Goal: Check status: Check status

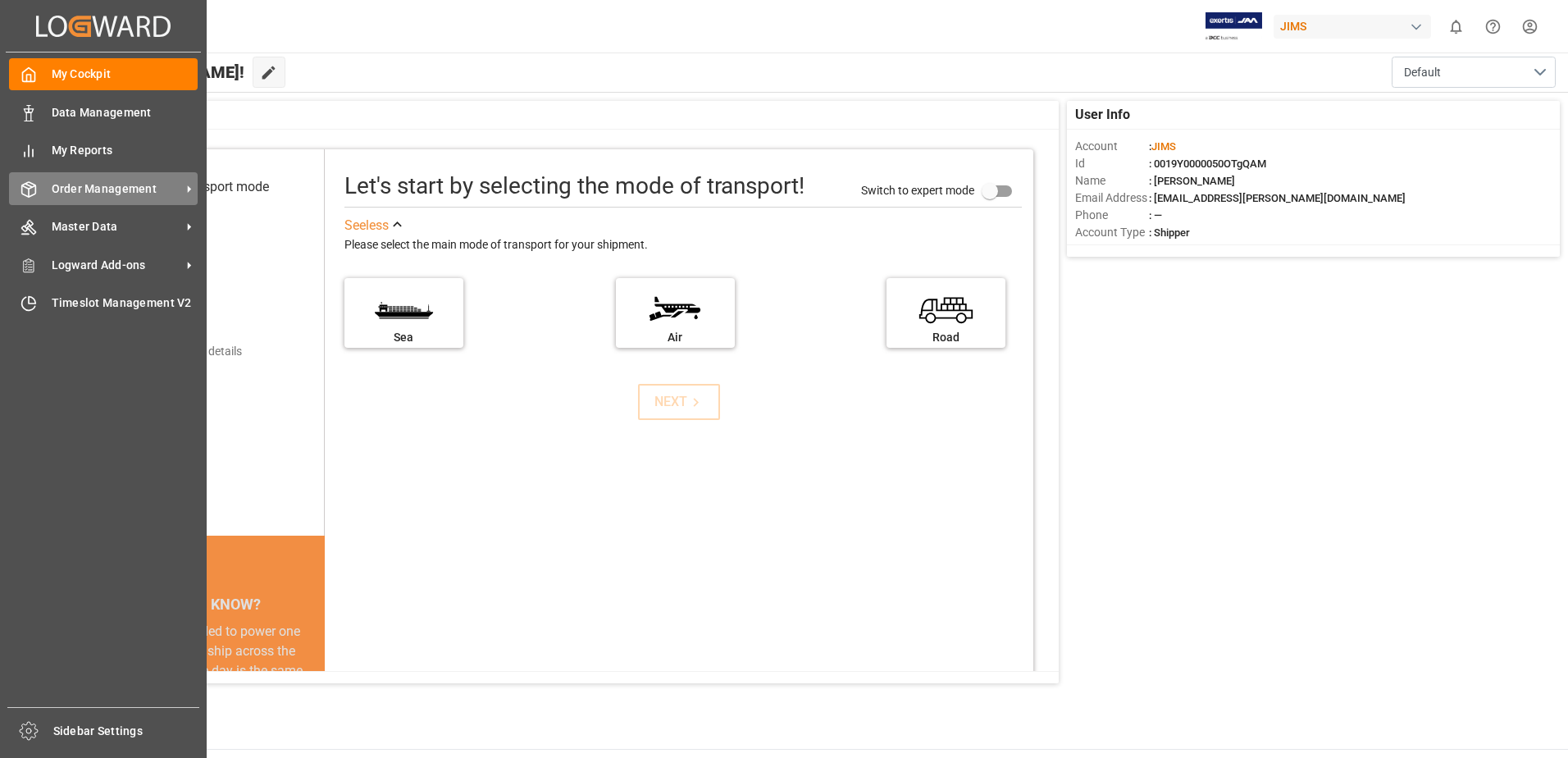
click at [81, 201] on div "Order Management Order Management" at bounding box center [104, 188] width 189 height 32
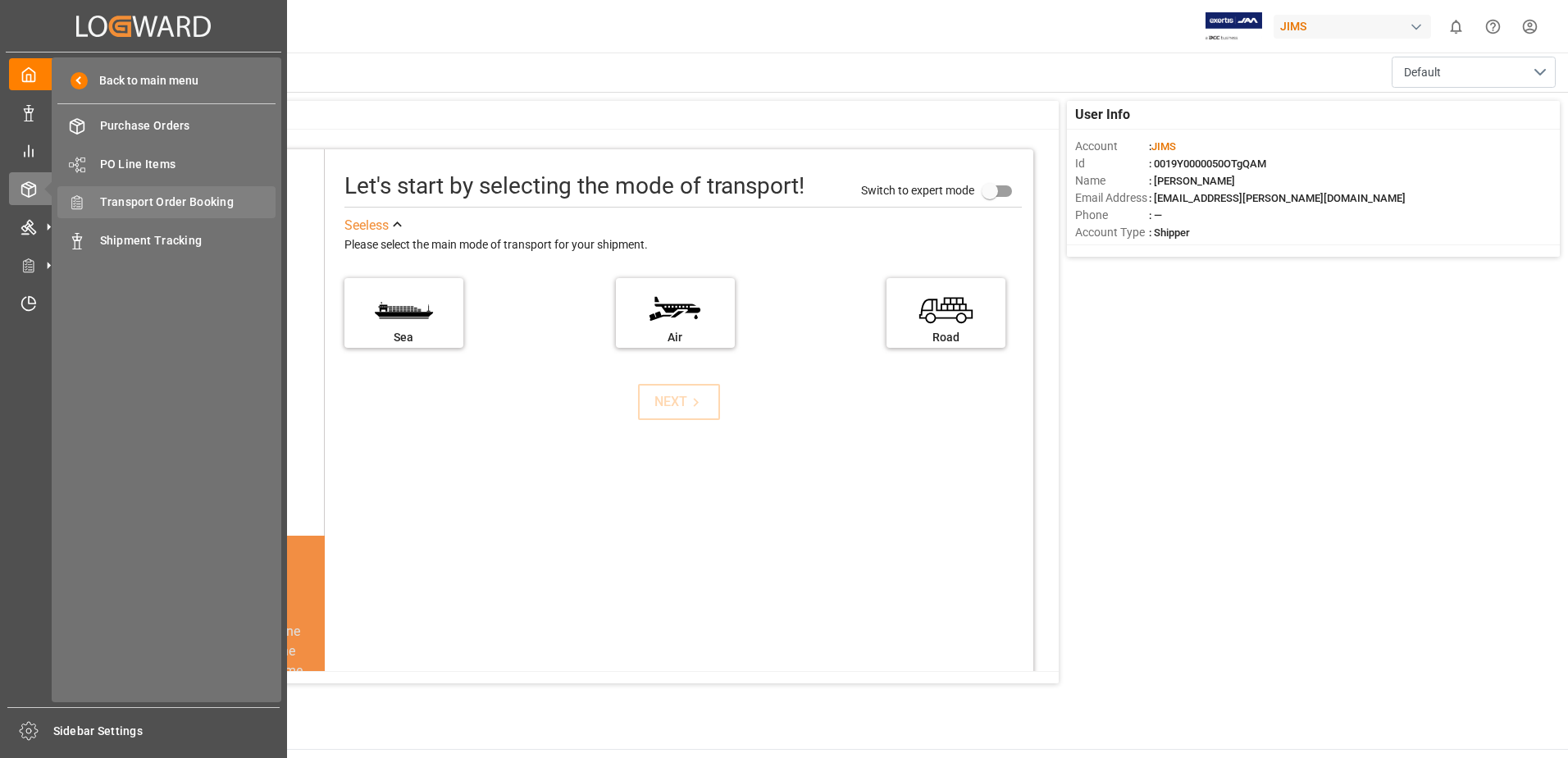
click at [154, 204] on span "Transport Order Booking" at bounding box center [188, 202] width 176 height 17
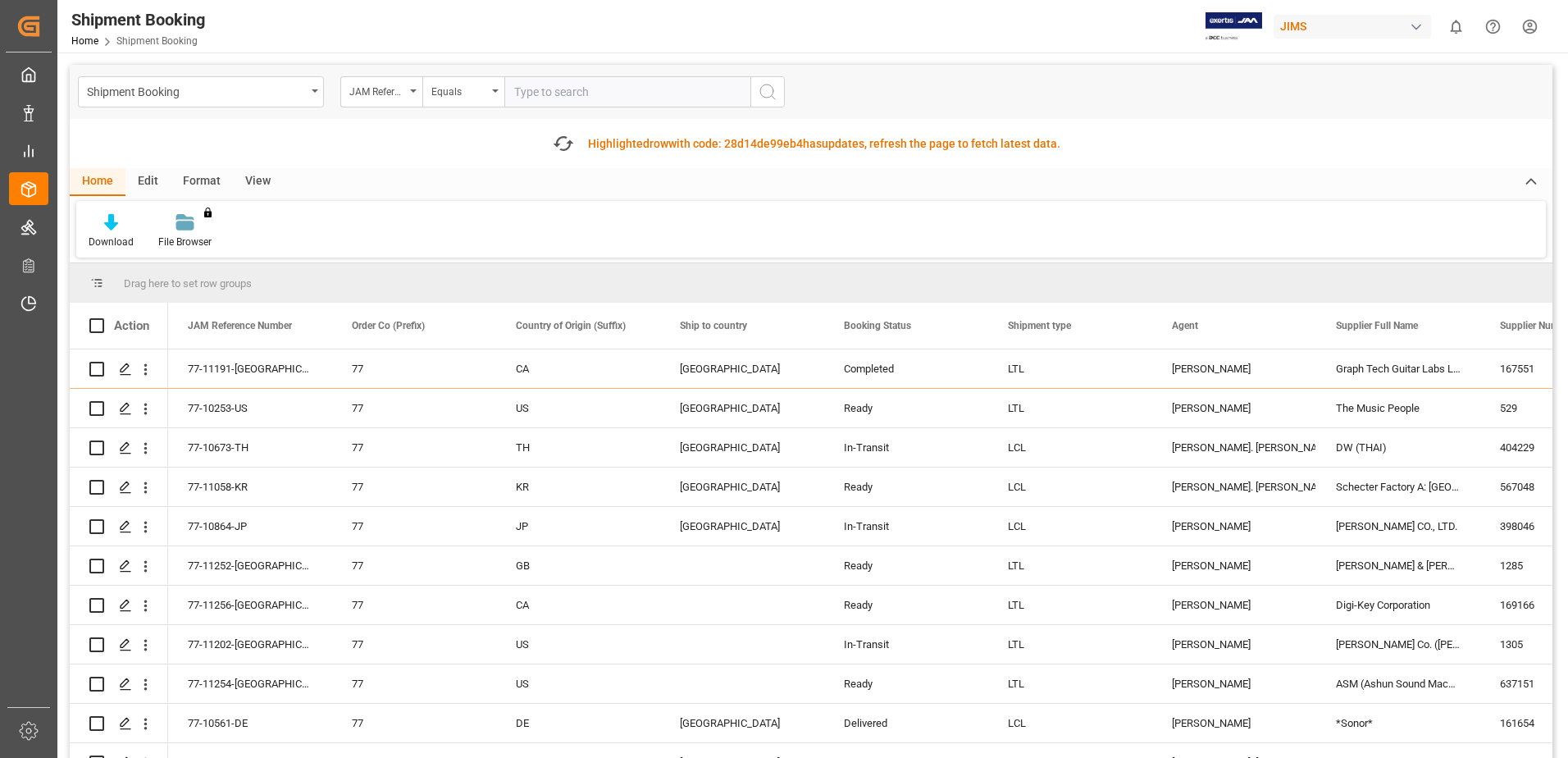
click at [669, 86] on input "text" at bounding box center [627, 92] width 246 height 31
type input "77-7739-CN"
click at [757, 96] on button "search button" at bounding box center [768, 92] width 35 height 31
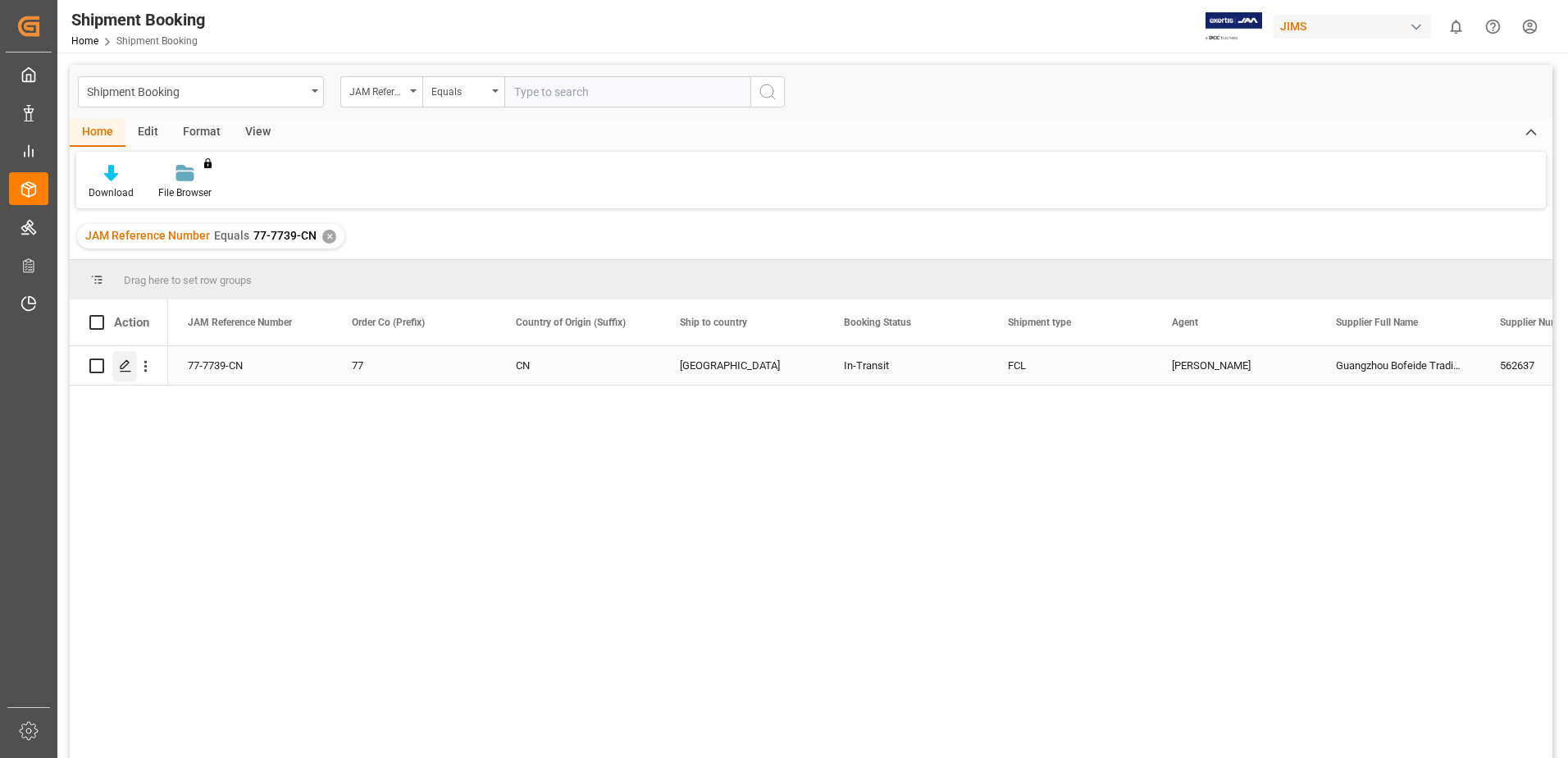
click at [122, 370] on icon "Press SPACE to select this row." at bounding box center [125, 365] width 13 height 13
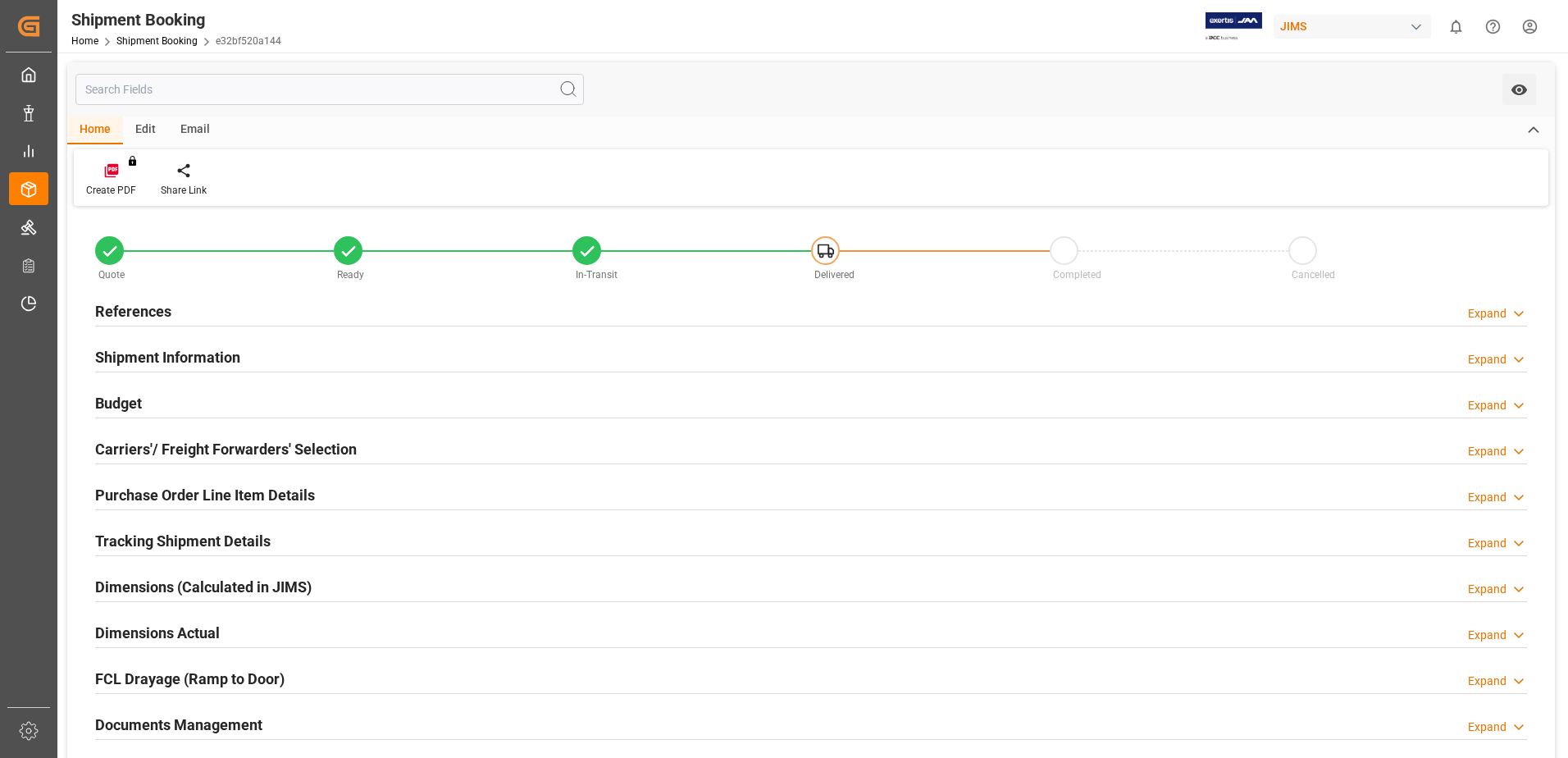
type input "2533.853"
type input "8391.3924"
type input "6500"
type input "25427.22"
click at [123, 404] on h2 "Budget" at bounding box center [118, 403] width 46 height 22
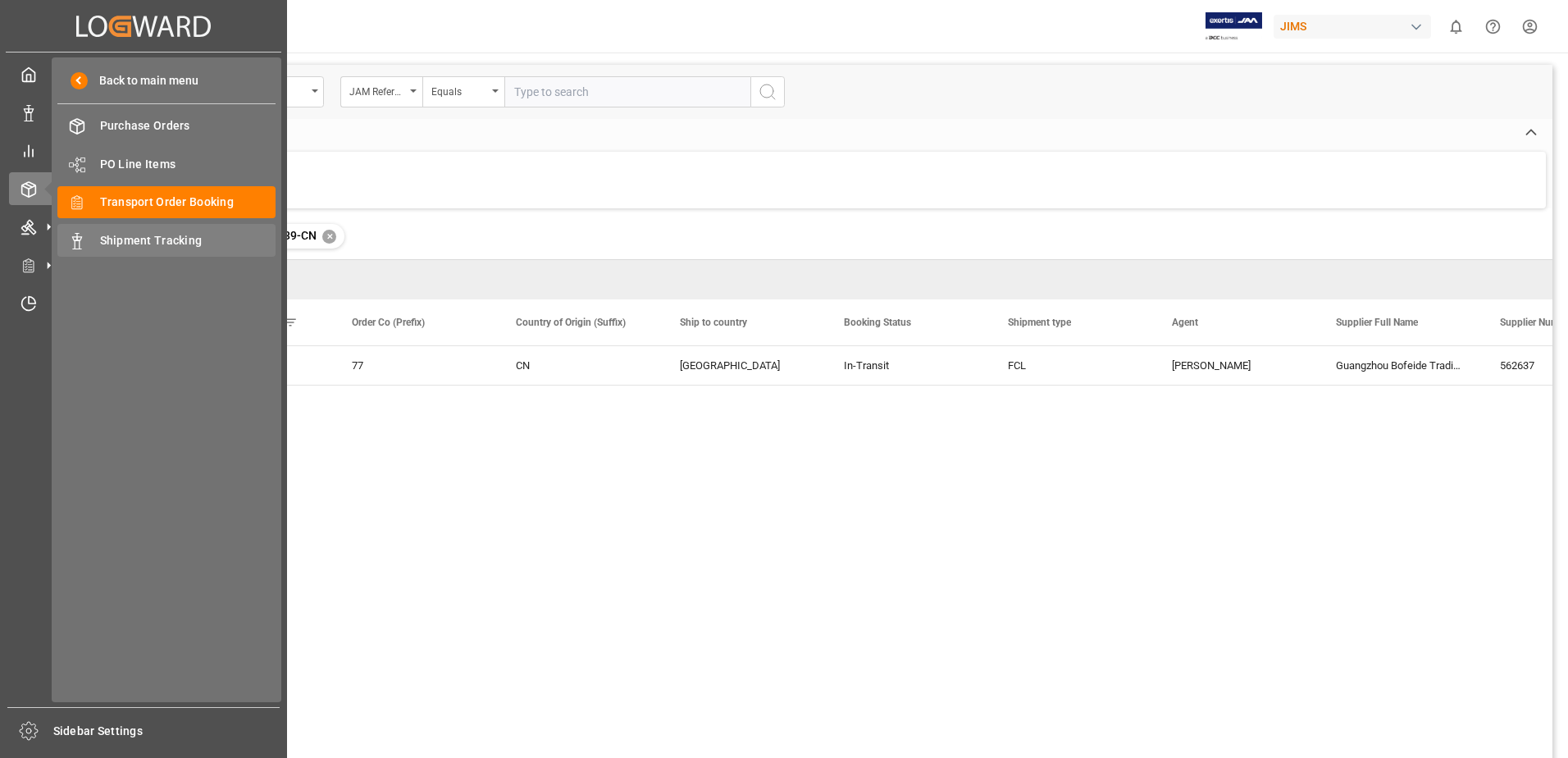
click at [151, 241] on span "Shipment Tracking" at bounding box center [188, 240] width 176 height 17
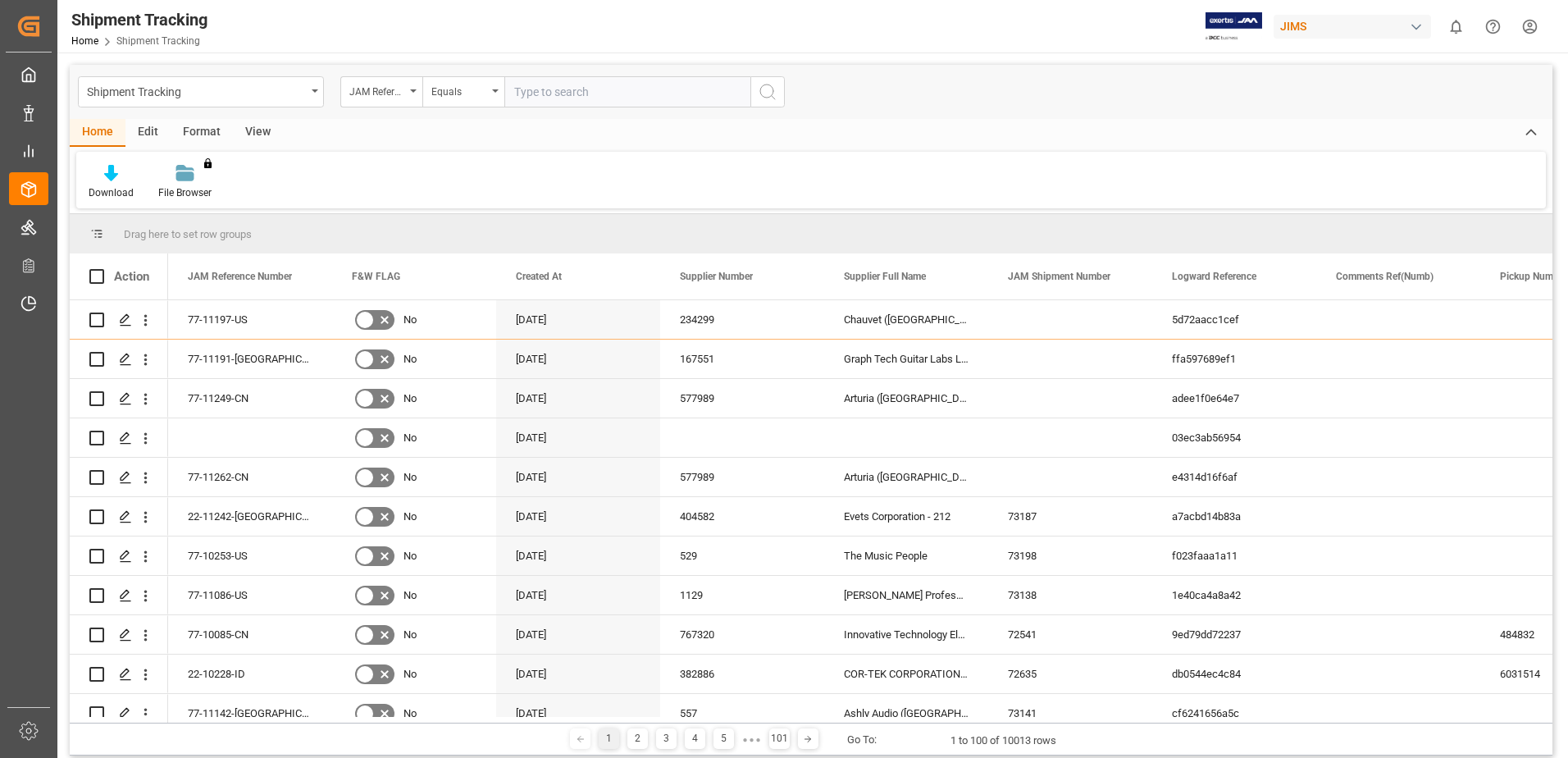
click at [606, 97] on input "text" at bounding box center [627, 92] width 246 height 31
paste input "77-7739-CN"
type input "77-7739-CN"
click at [769, 105] on button "search button" at bounding box center [768, 92] width 35 height 31
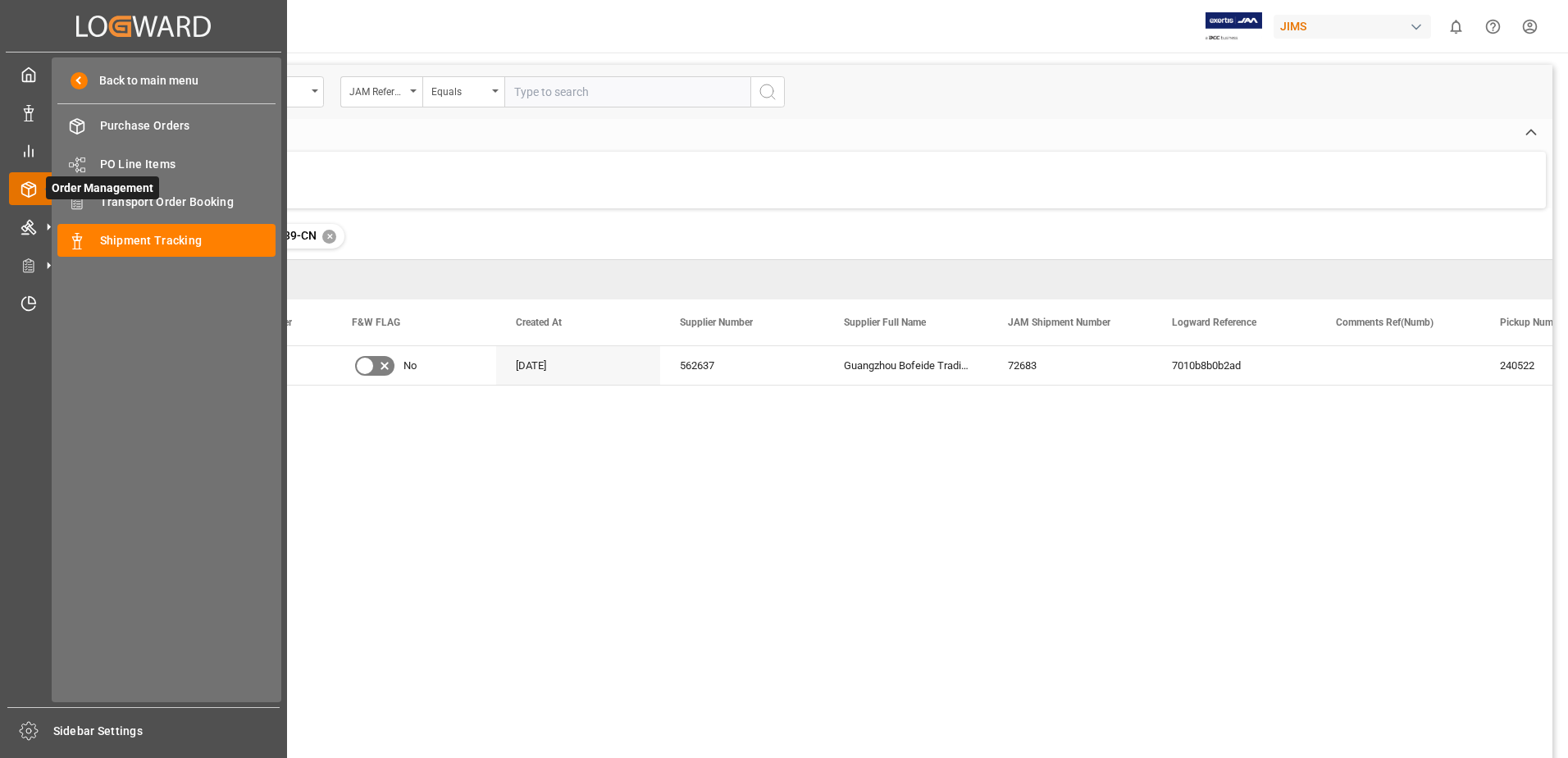
click at [22, 187] on icon at bounding box center [28, 189] width 14 height 15
click at [44, 268] on icon at bounding box center [48, 264] width 17 height 17
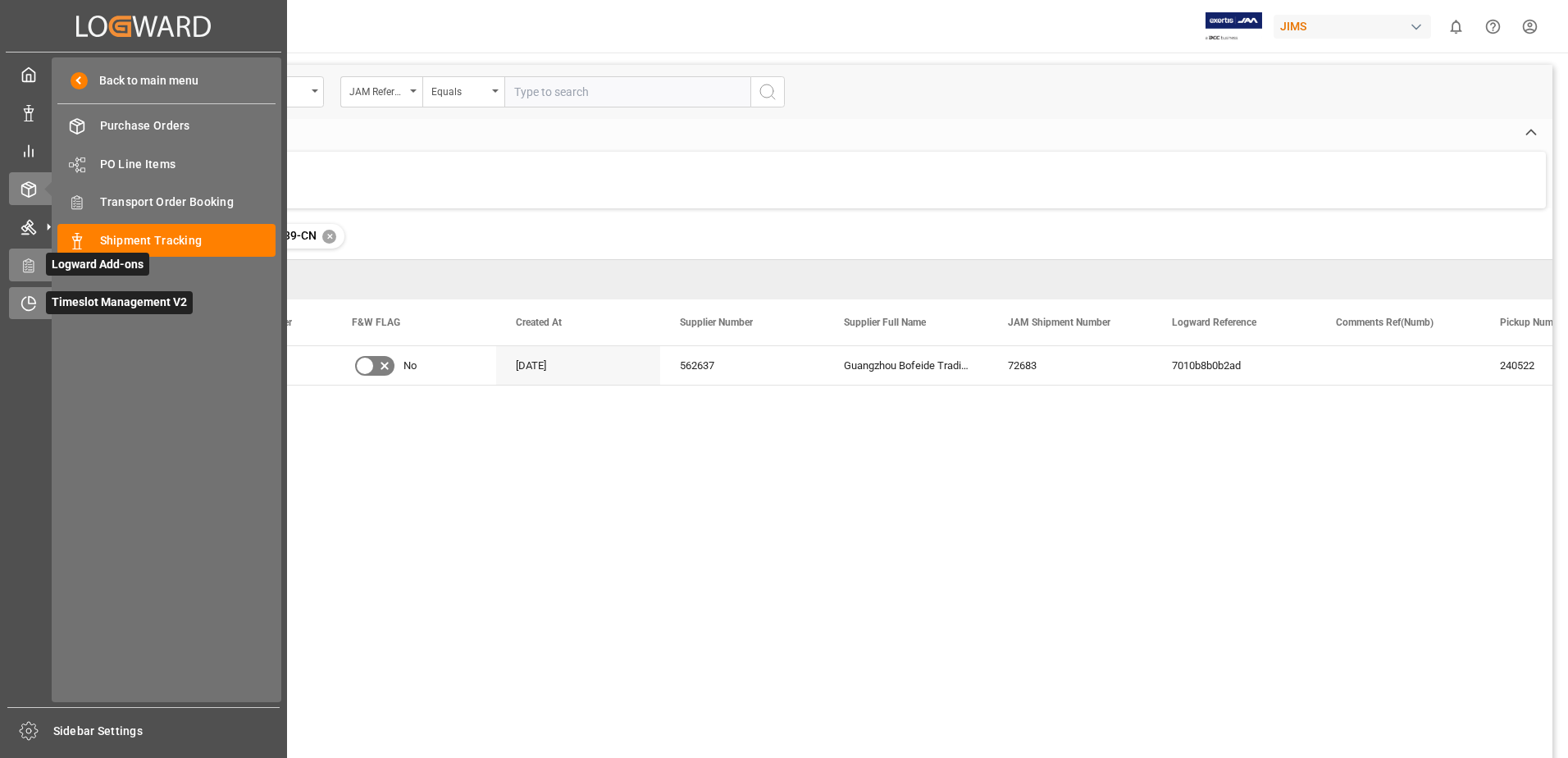
click at [22, 297] on icon at bounding box center [29, 304] width 16 height 16
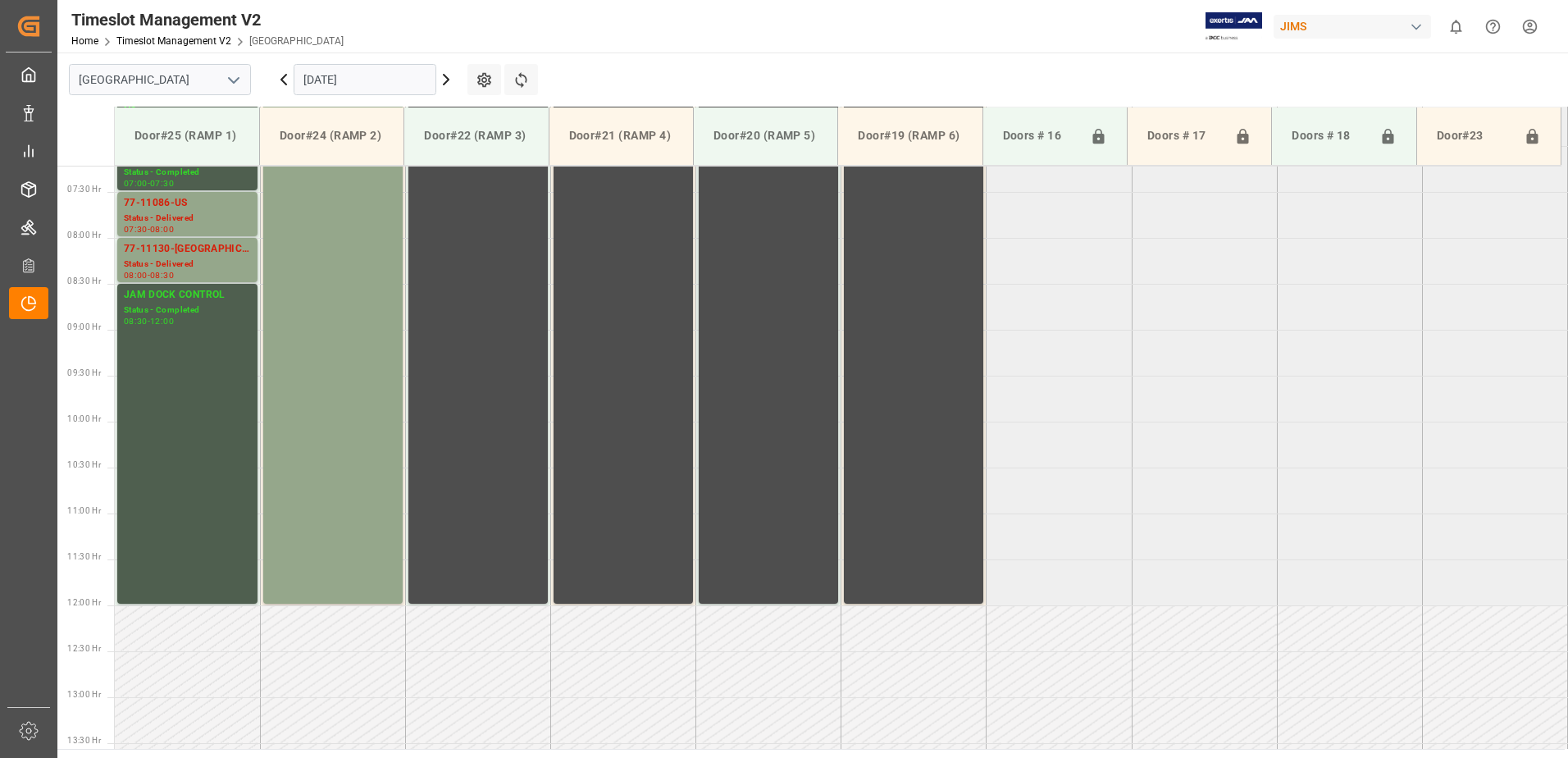
scroll to position [334, 0]
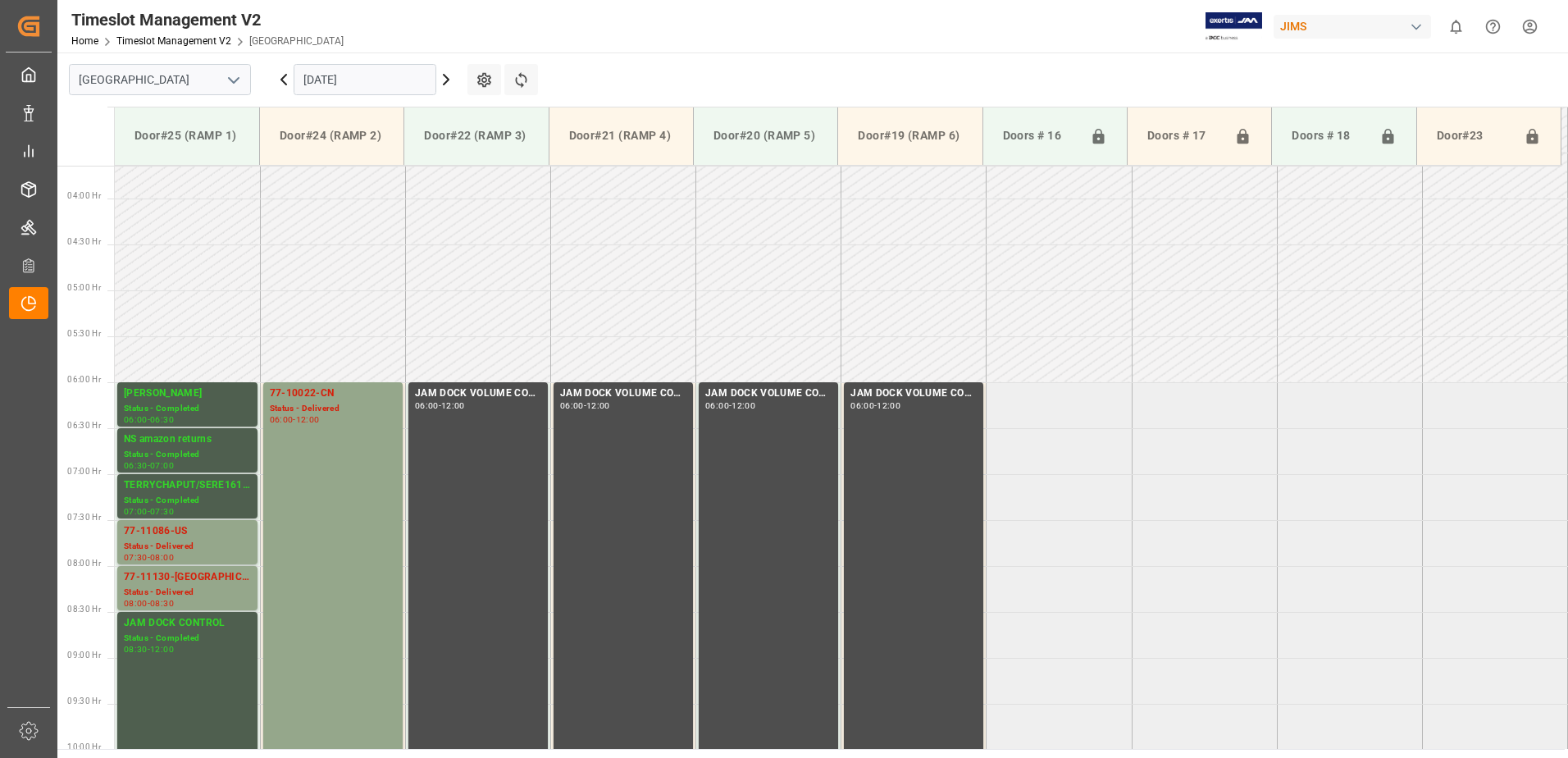
click at [283, 82] on icon at bounding box center [283, 79] width 5 height 10
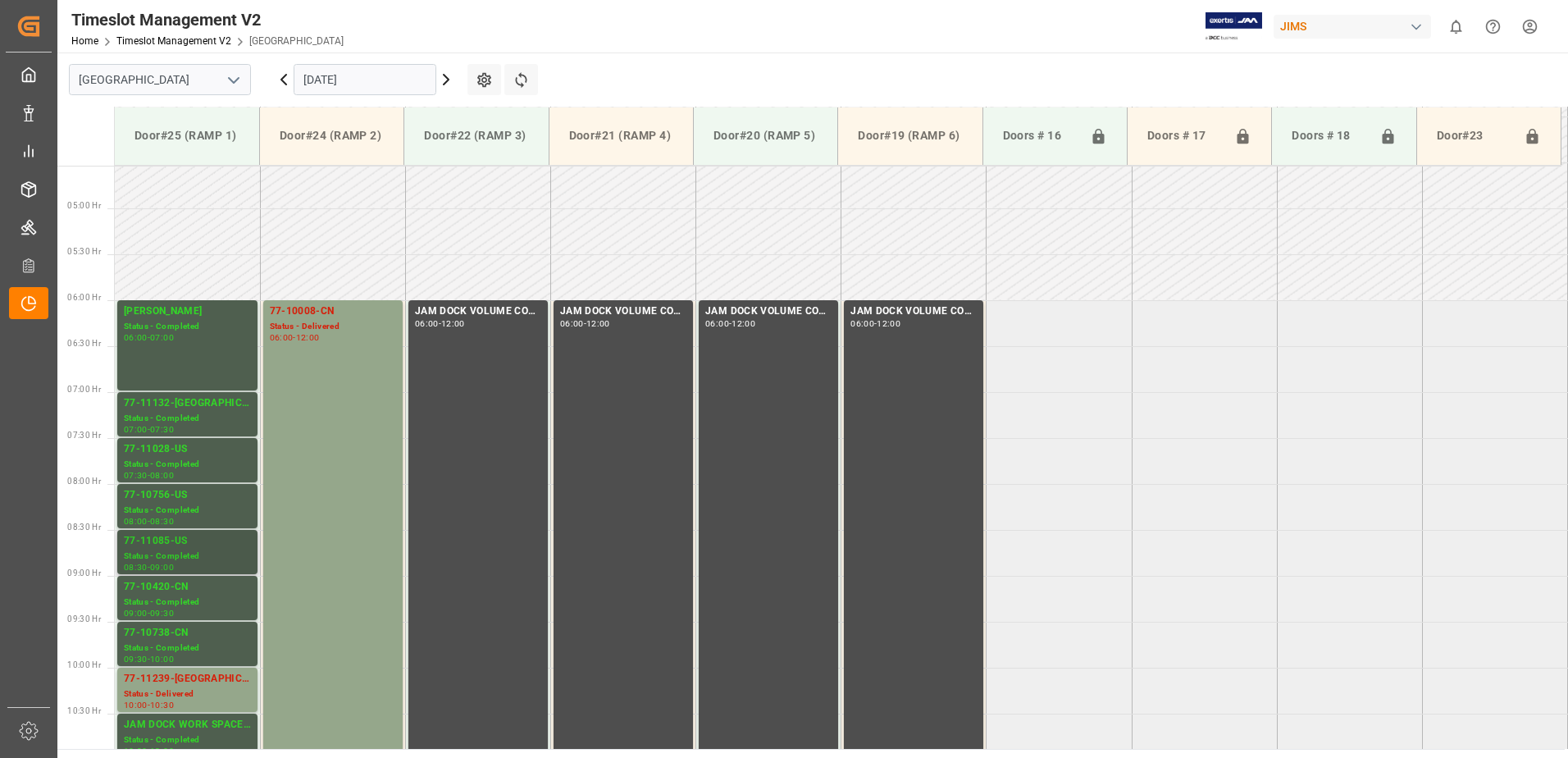
scroll to position [499, 0]
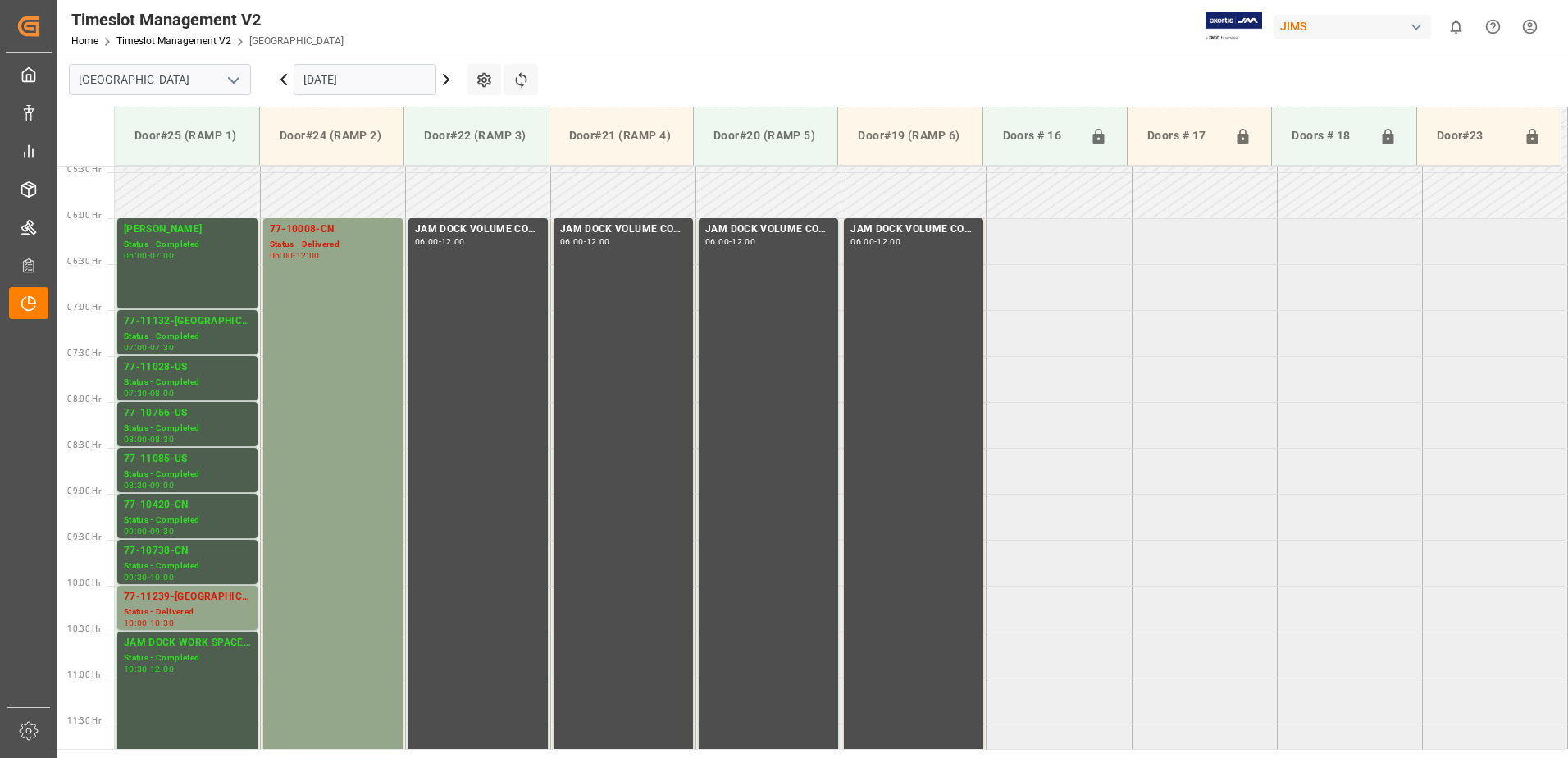
click at [282, 75] on icon at bounding box center [283, 80] width 20 height 20
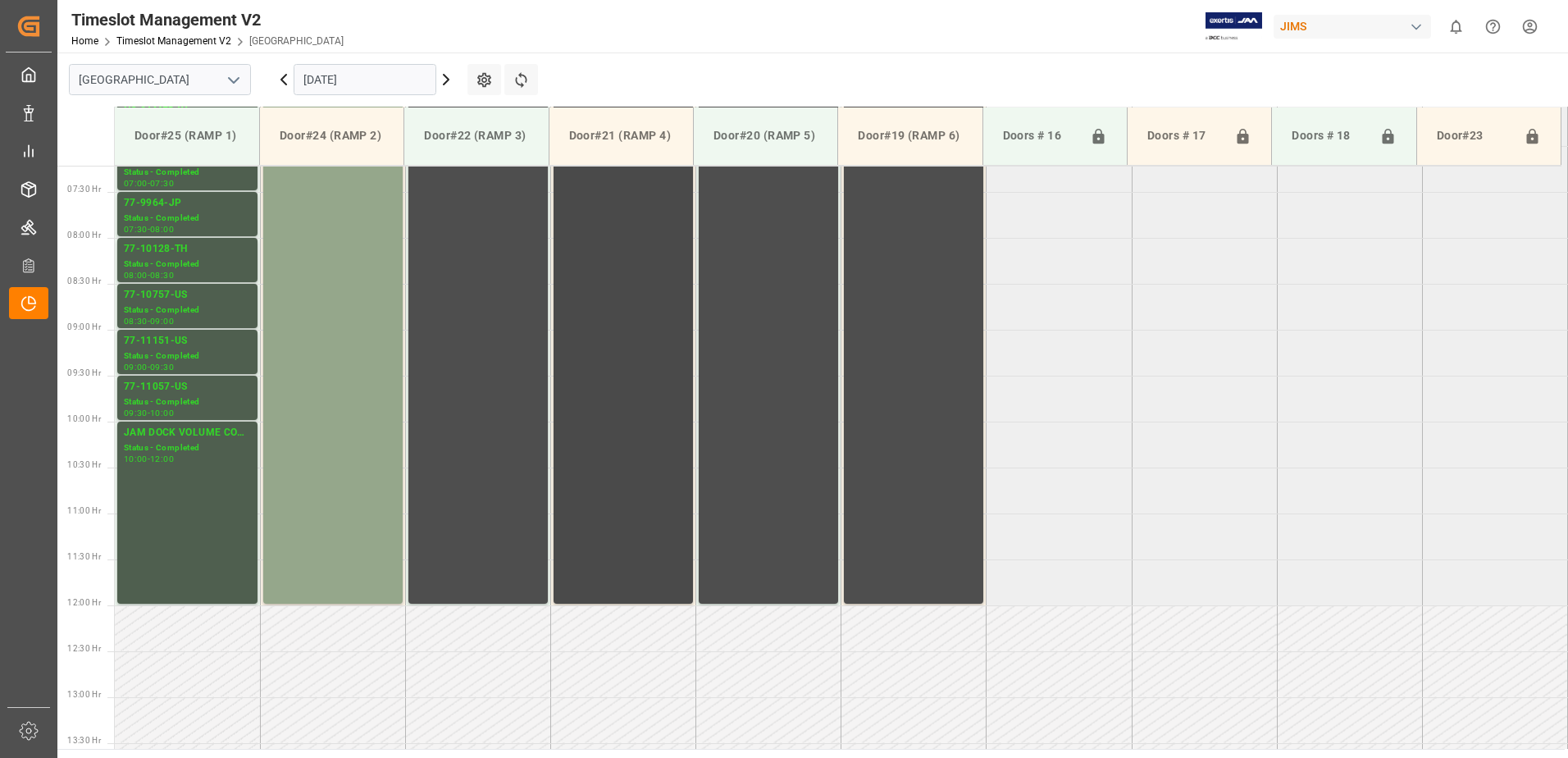
scroll to position [581, 0]
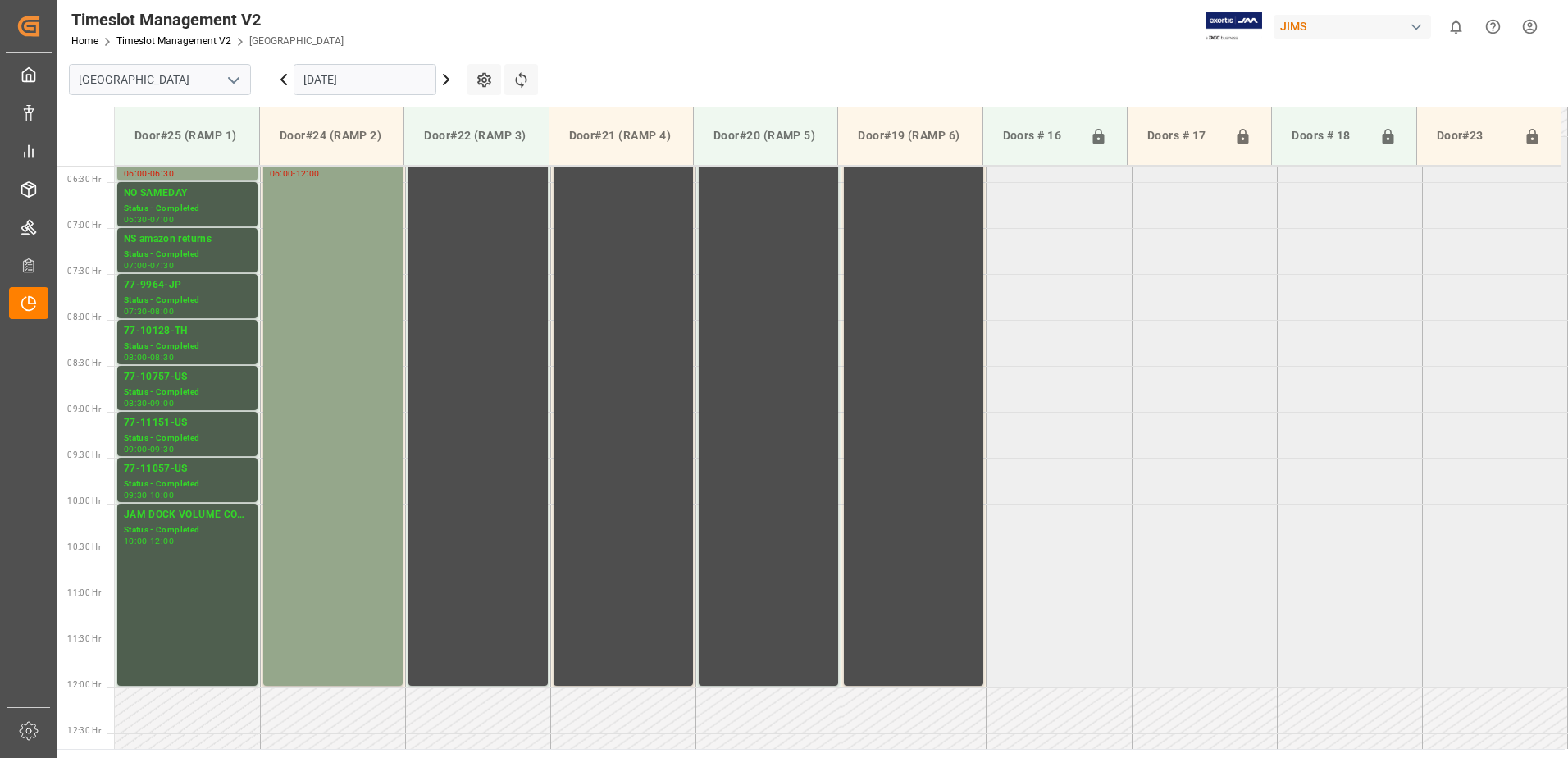
click at [445, 85] on icon at bounding box center [446, 80] width 20 height 20
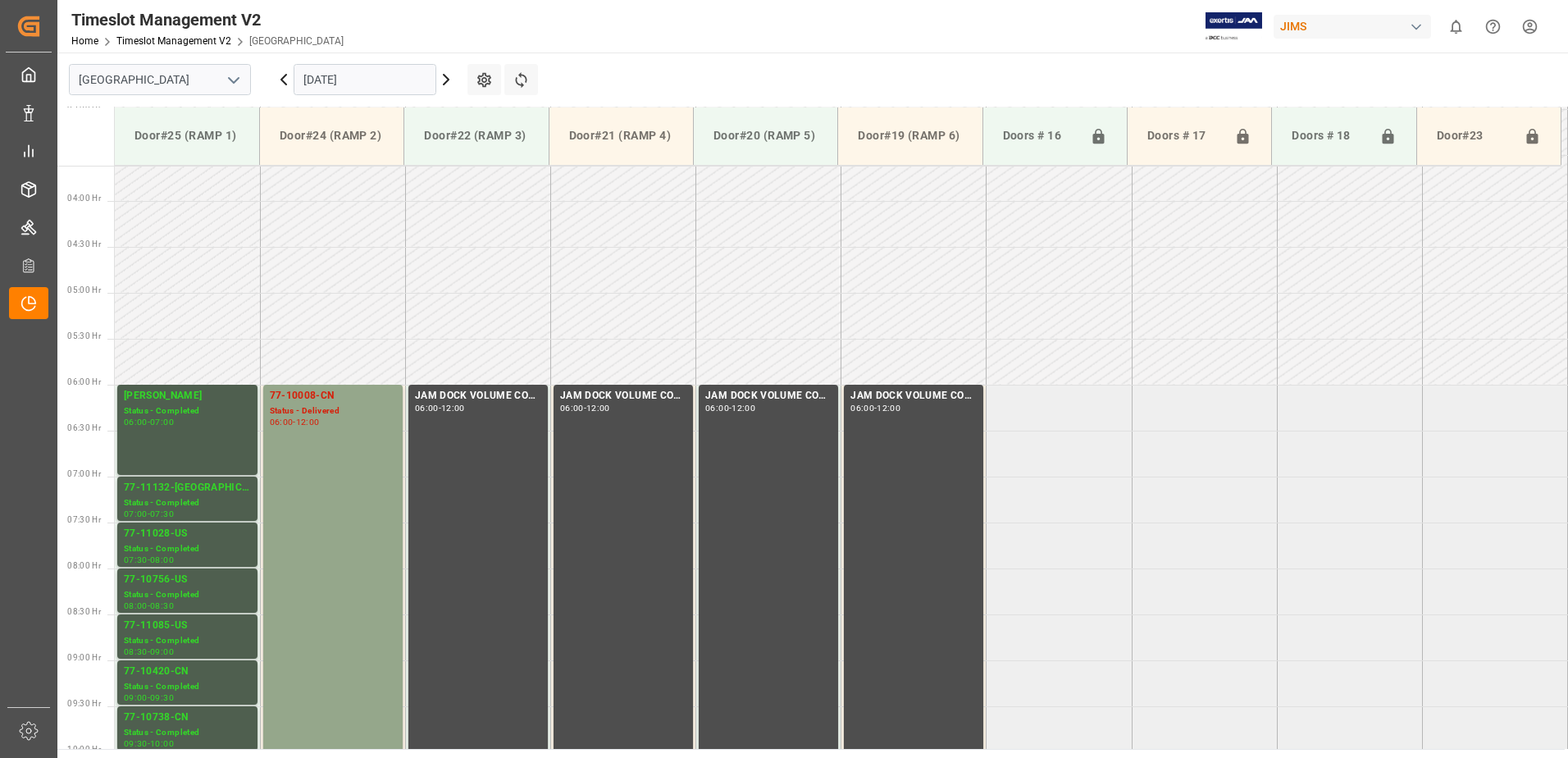
scroll to position [564, 0]
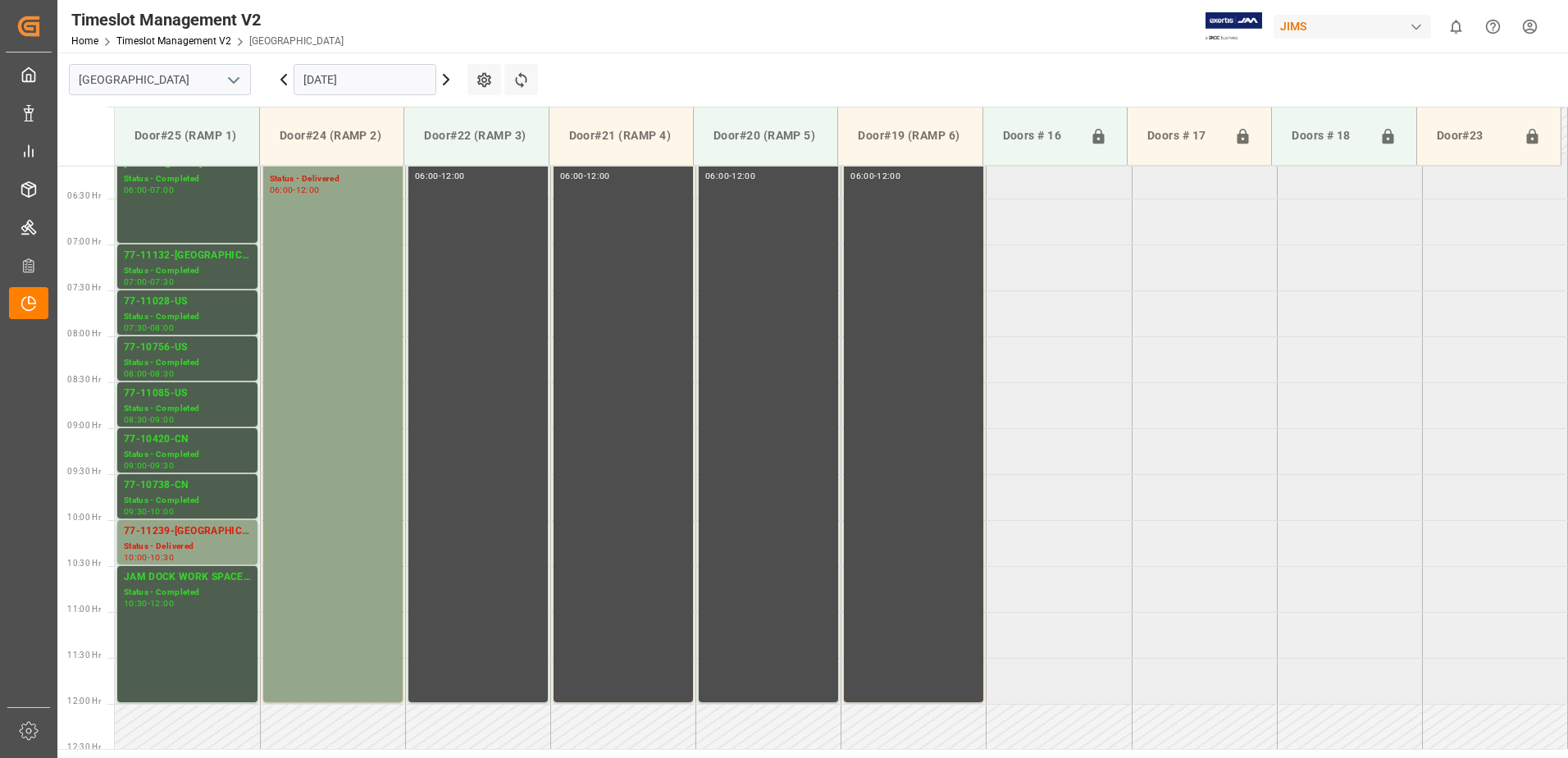
click at [445, 85] on icon at bounding box center [446, 80] width 20 height 20
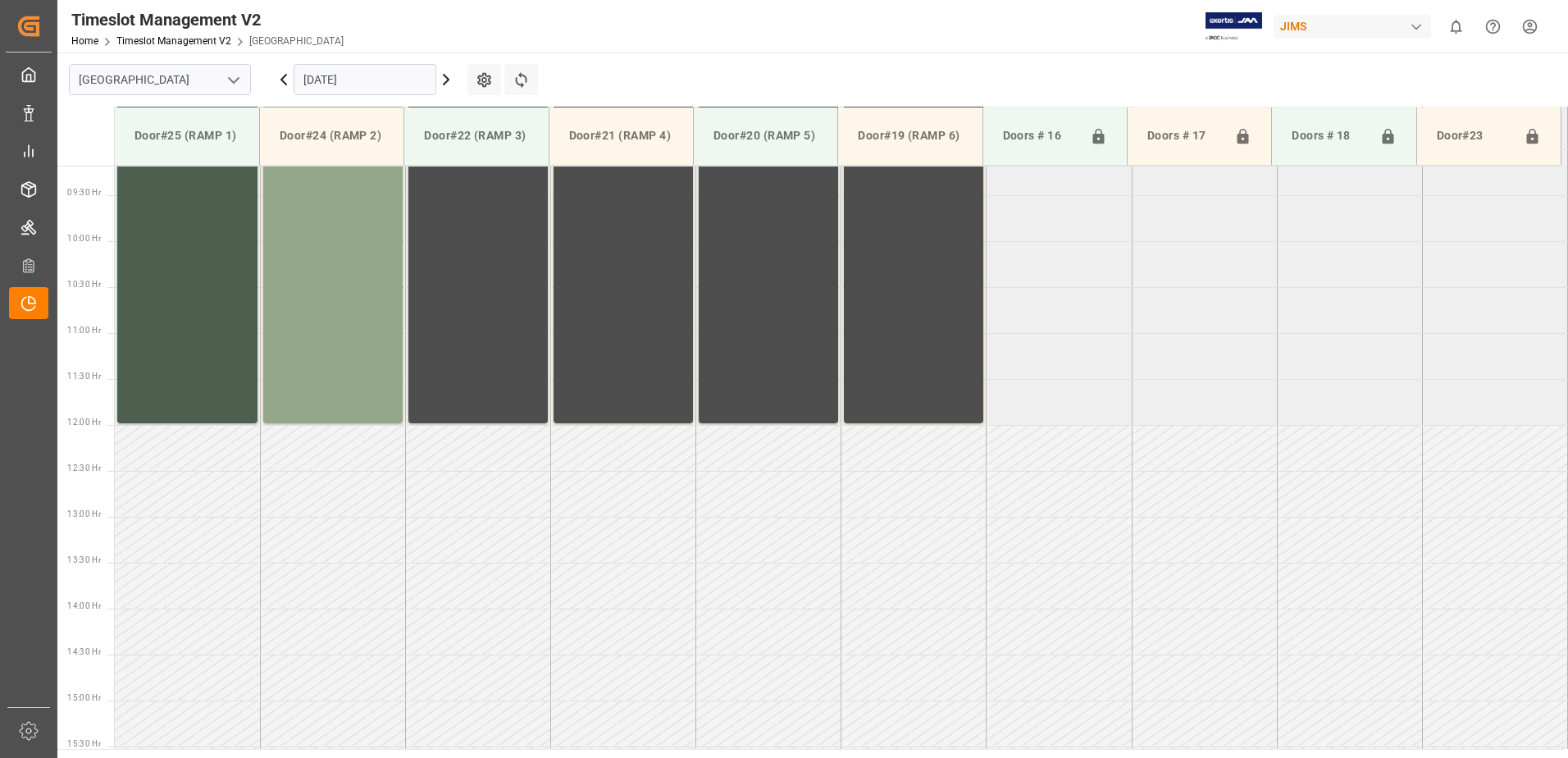
scroll to position [909, 0]
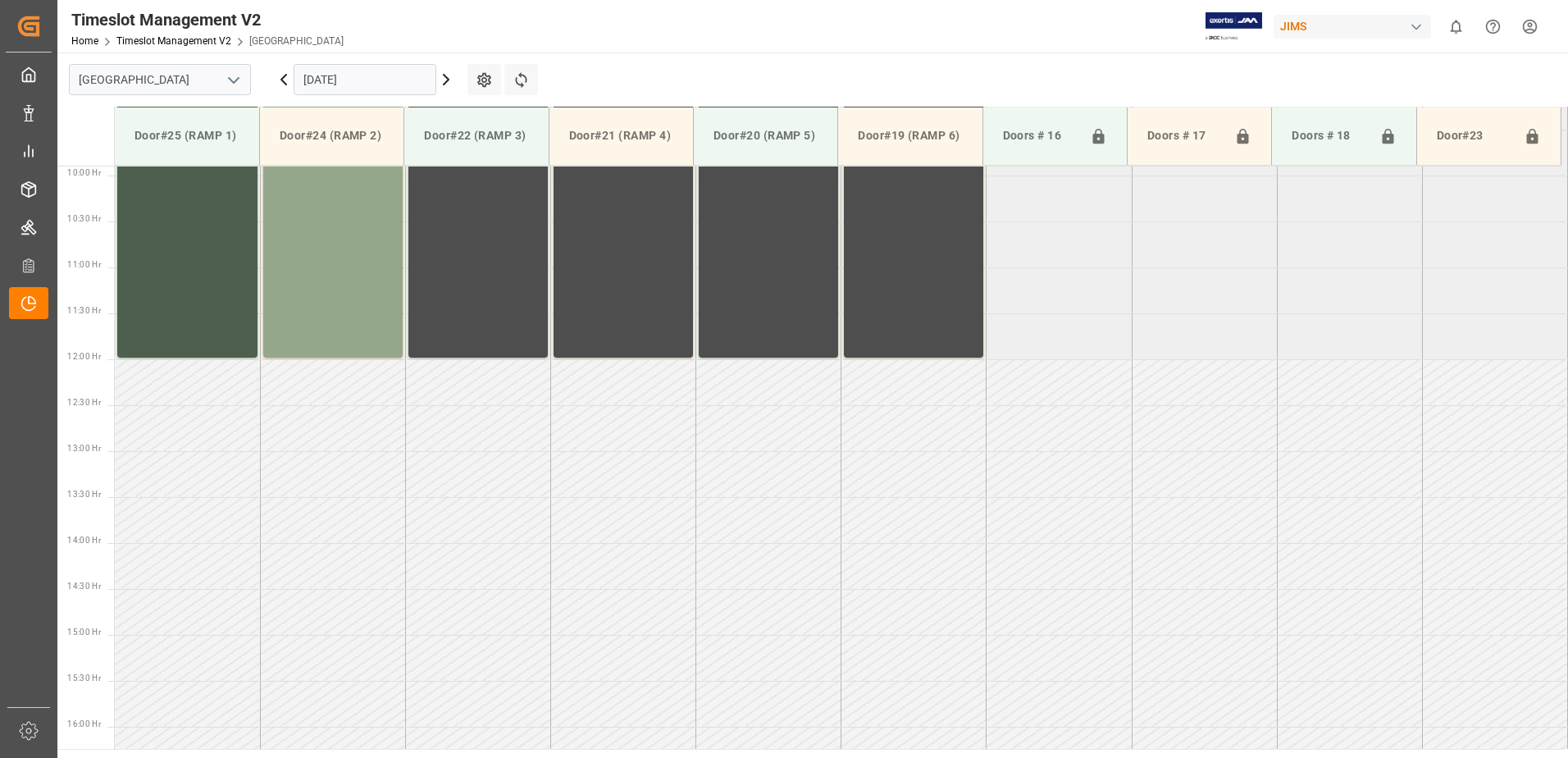
click at [445, 85] on icon at bounding box center [446, 80] width 20 height 20
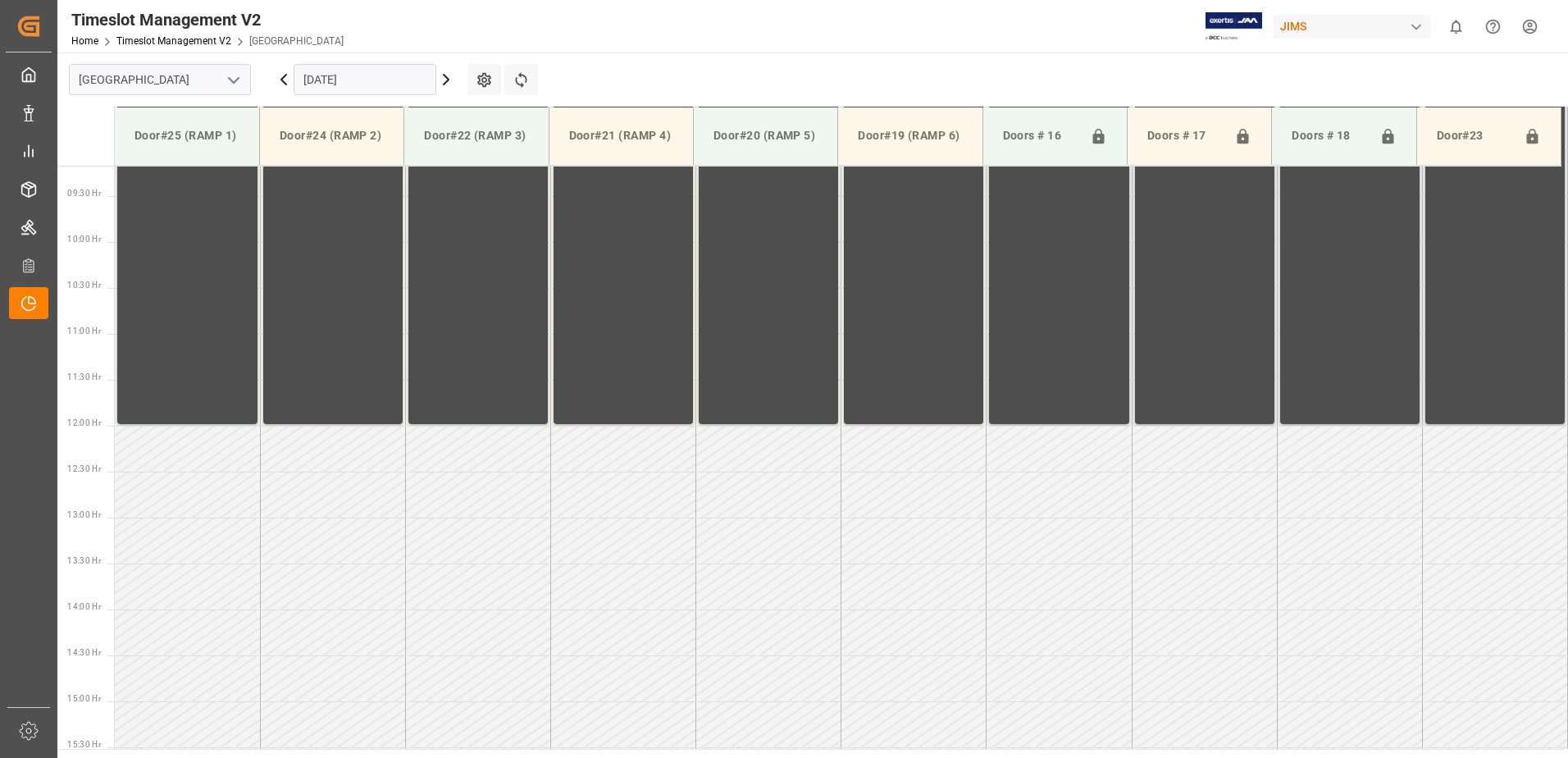
scroll to position [0, 0]
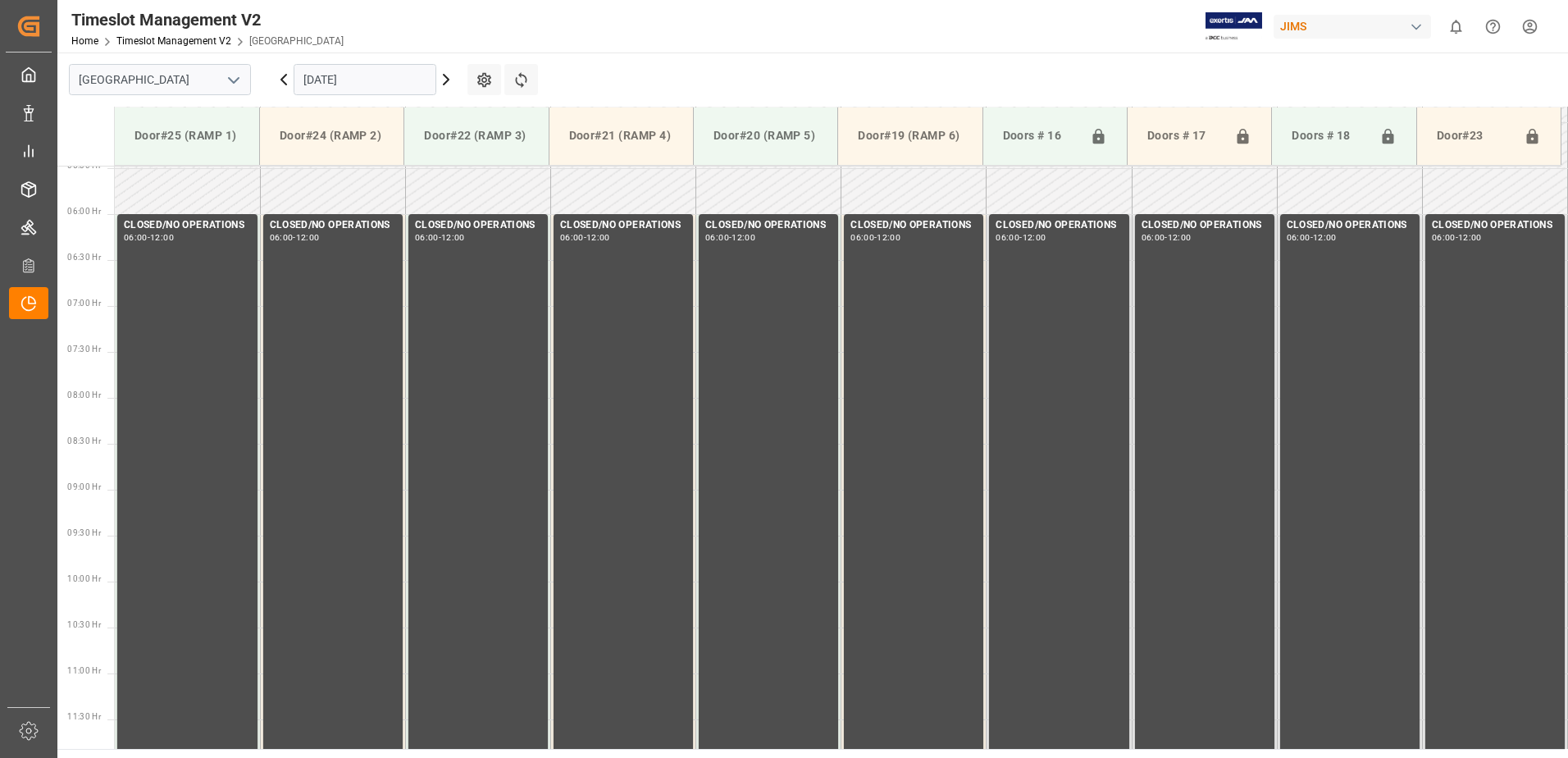
click at [445, 85] on icon at bounding box center [446, 80] width 20 height 20
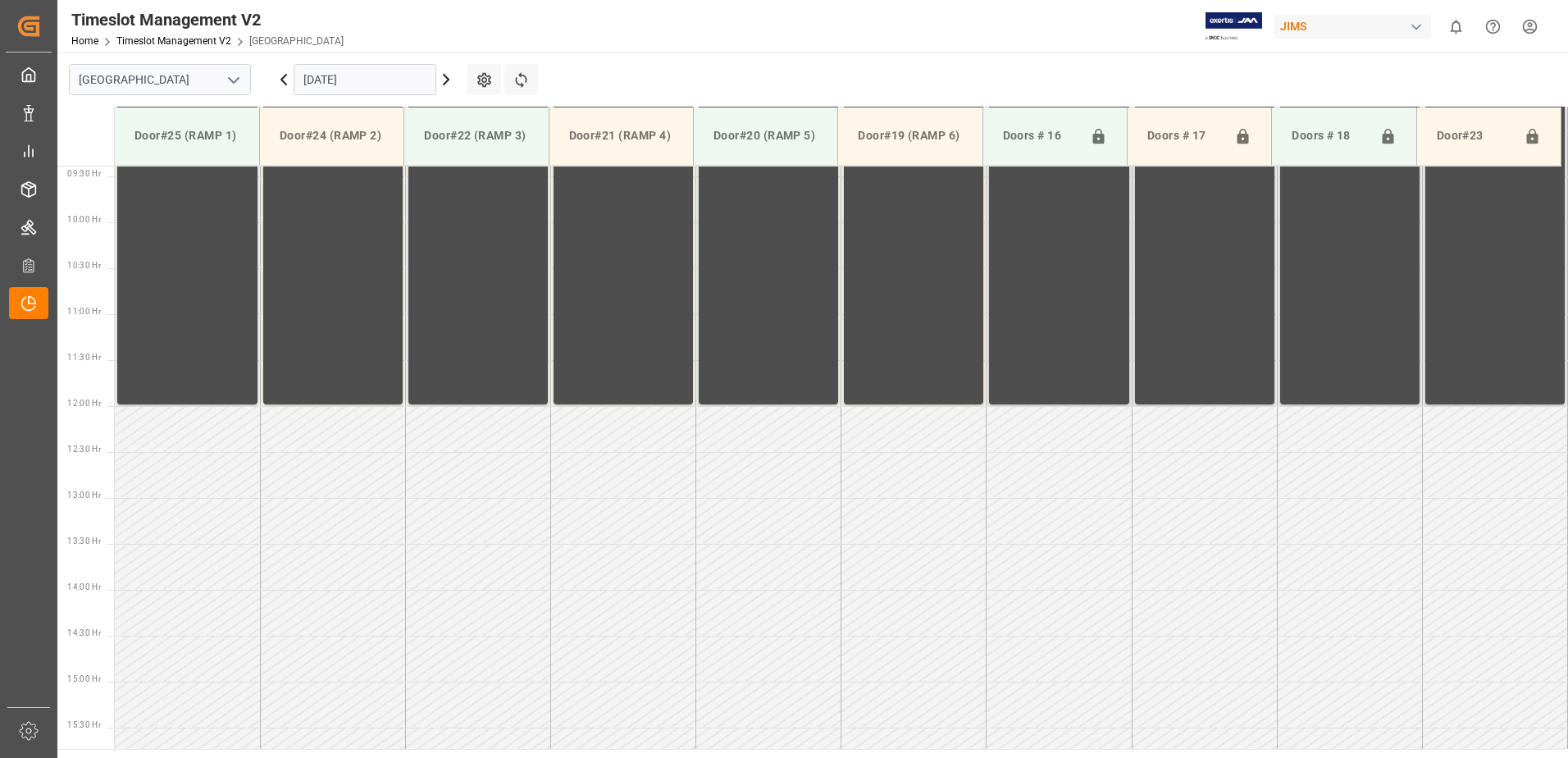
scroll to position [909, 0]
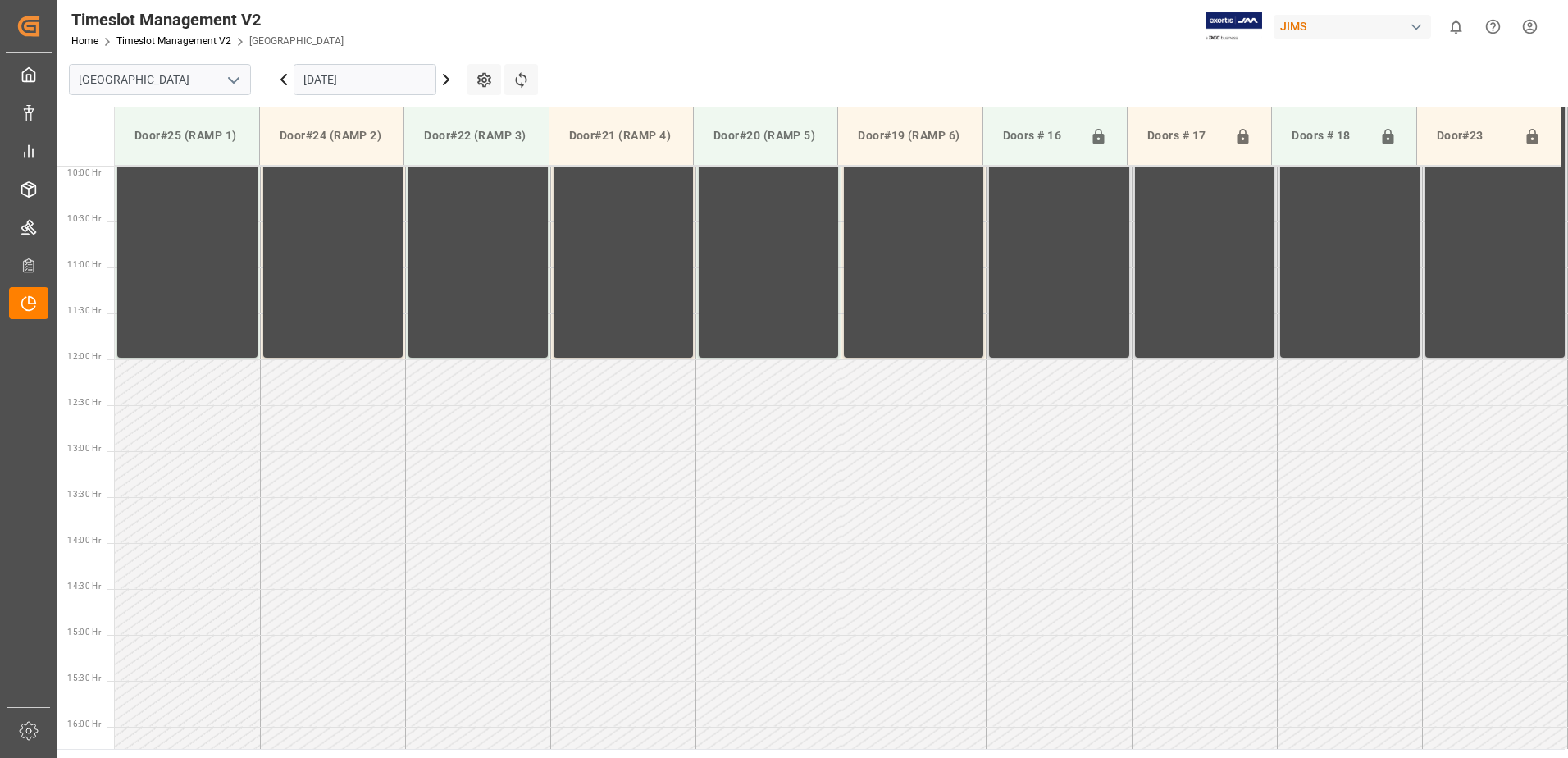
click at [445, 85] on icon at bounding box center [446, 80] width 20 height 20
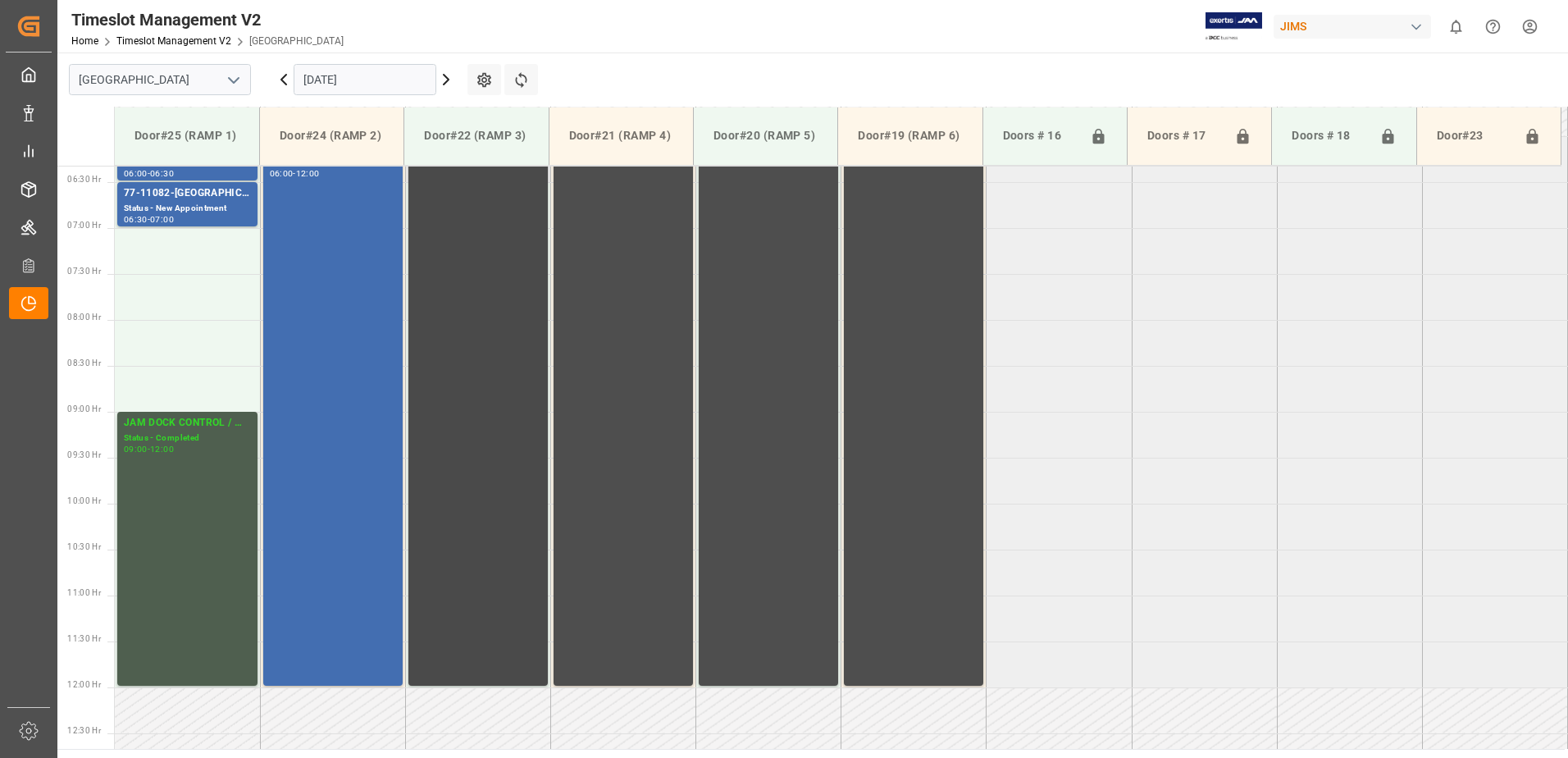
scroll to position [499, 0]
